Goal: Information Seeking & Learning: Learn about a topic

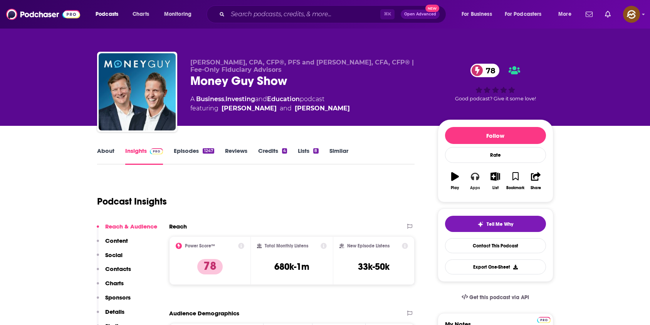
click at [475, 178] on icon "button" at bounding box center [475, 176] width 8 height 8
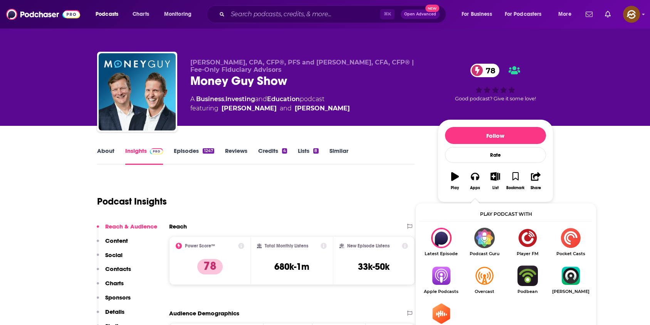
click at [490, 278] on img "Show Listen On dropdown" at bounding box center [484, 275] width 43 height 20
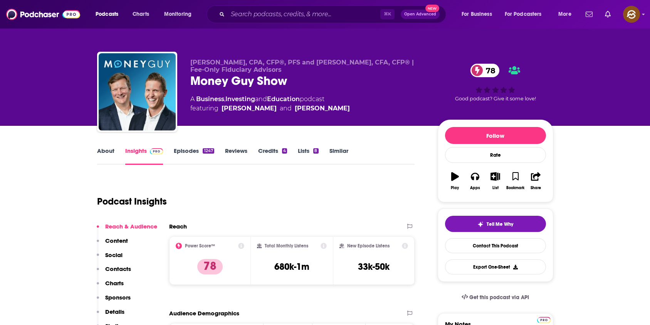
click at [194, 82] on div "Money Guy Show 78" at bounding box center [307, 80] width 235 height 15
drag, startPoint x: 194, startPoint y: 82, endPoint x: 264, endPoint y: 82, distance: 70.6
copy h2 "Money Guy Show"
click at [264, 82] on div "Money Guy Show 78" at bounding box center [307, 80] width 235 height 15
click at [477, 176] on icon "button" at bounding box center [475, 176] width 8 height 8
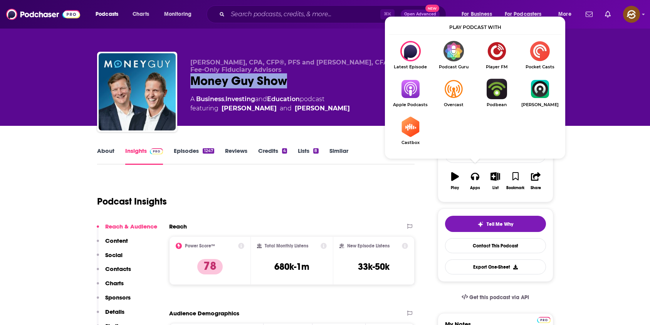
click at [414, 91] on img "Show Listen On dropdown" at bounding box center [410, 89] width 43 height 20
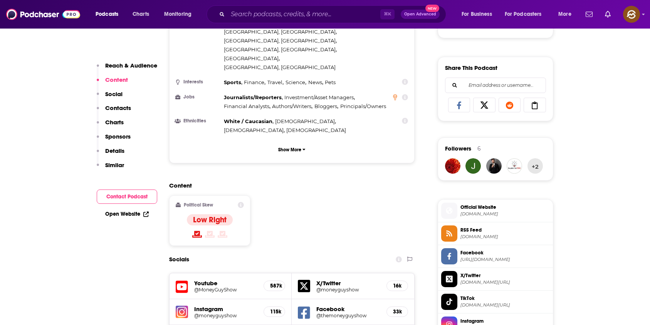
scroll to position [514, 0]
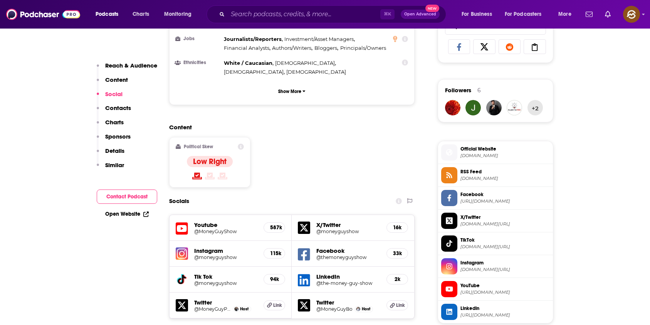
click at [452, 152] on icon at bounding box center [449, 152] width 7 height 7
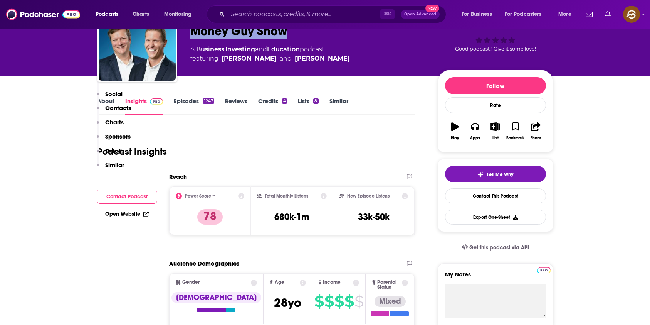
scroll to position [26, 0]
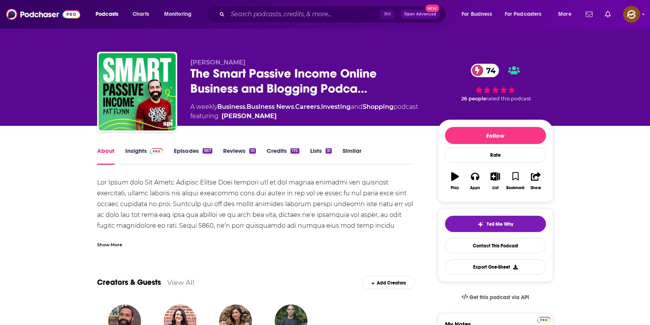
click at [145, 156] on link "Insights" at bounding box center [144, 156] width 38 height 18
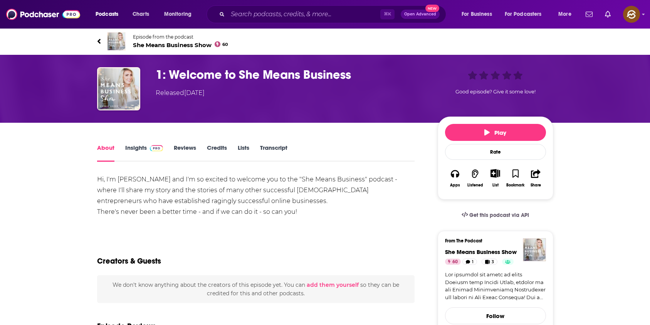
click at [160, 47] on span "She Means Business Show 60" at bounding box center [181, 44] width 96 height 7
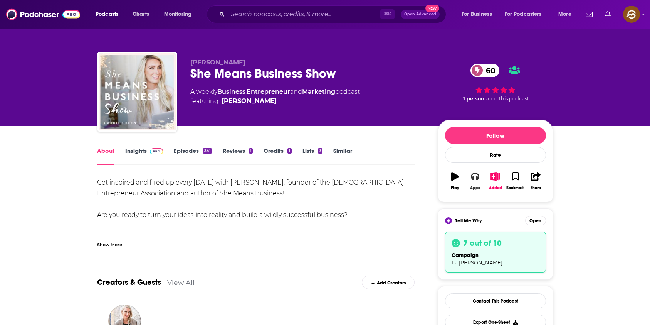
click at [476, 175] on icon "button" at bounding box center [475, 176] width 8 height 8
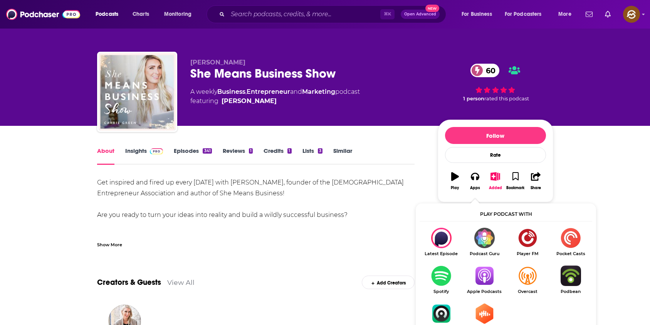
click at [490, 274] on img "Show Listen On dropdown" at bounding box center [484, 275] width 43 height 20
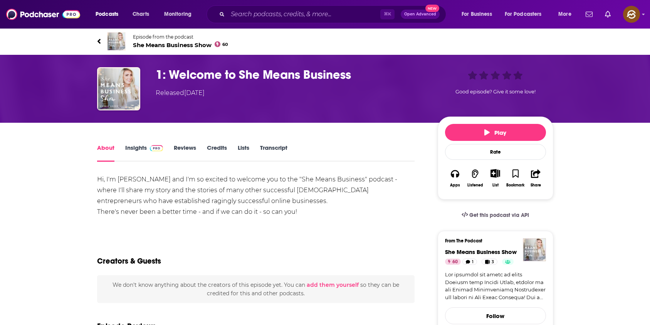
click at [156, 40] on span "Episode from the podcast She Means Business Show 60" at bounding box center [181, 41] width 96 height 15
